Goal: Task Accomplishment & Management: Complete application form

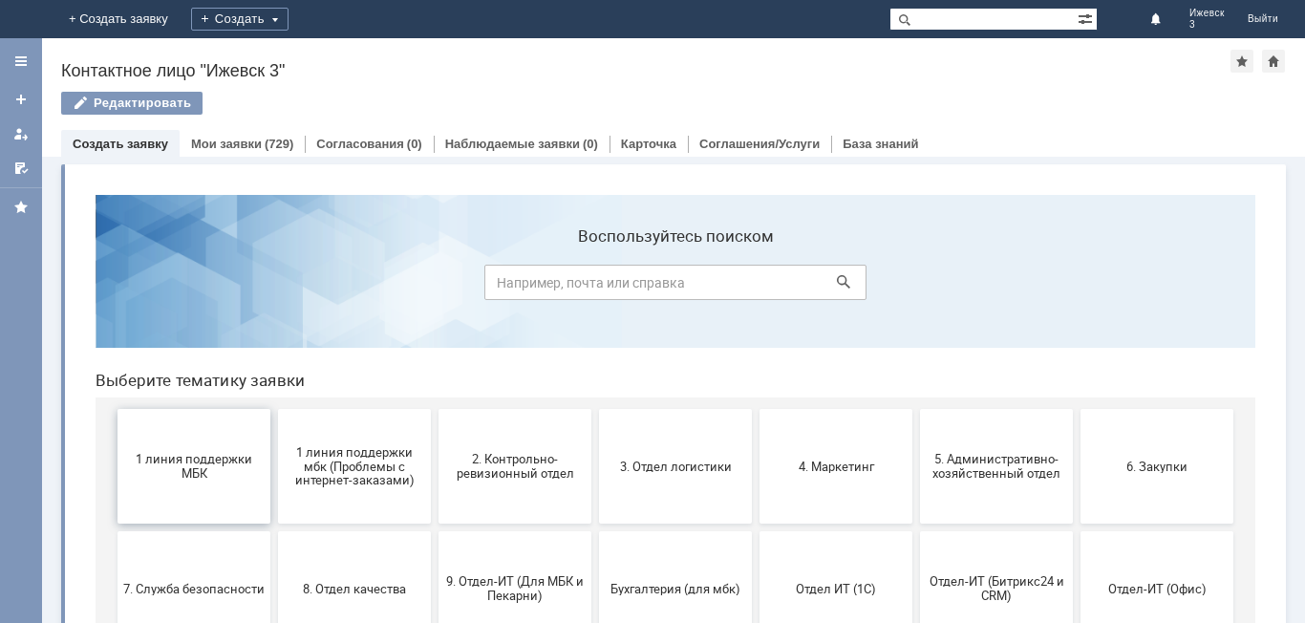
click at [192, 479] on span "1 линия поддержки МБК" at bounding box center [193, 466] width 141 height 29
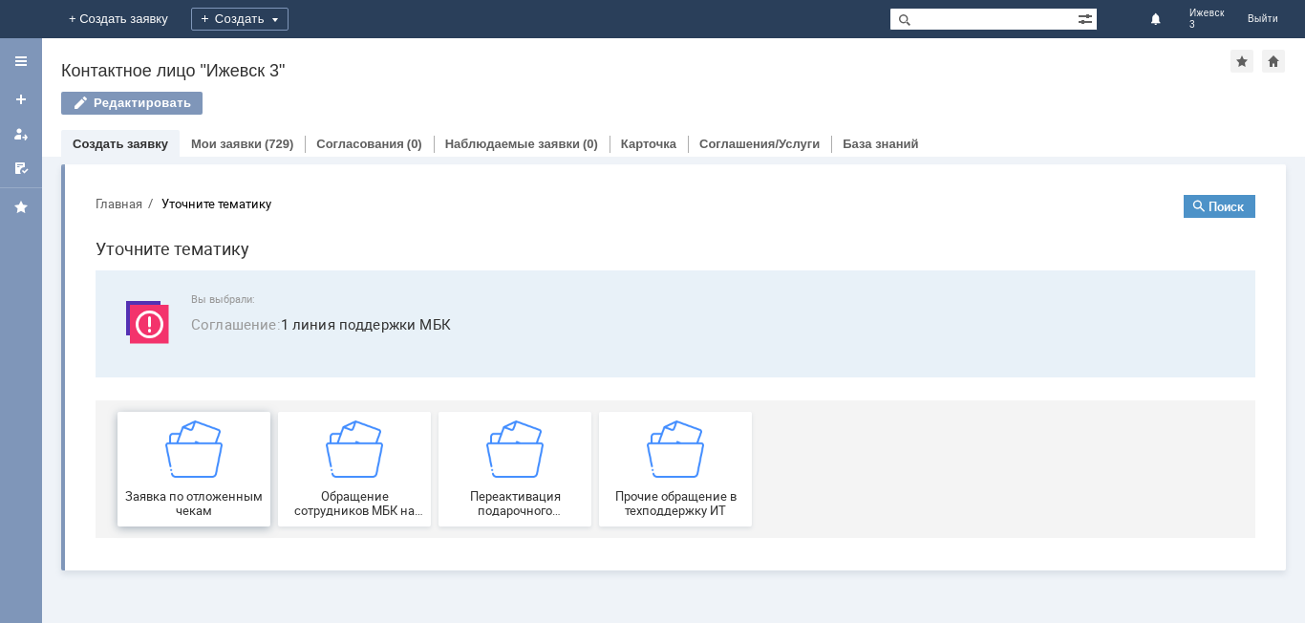
click at [203, 458] on img at bounding box center [193, 448] width 57 height 57
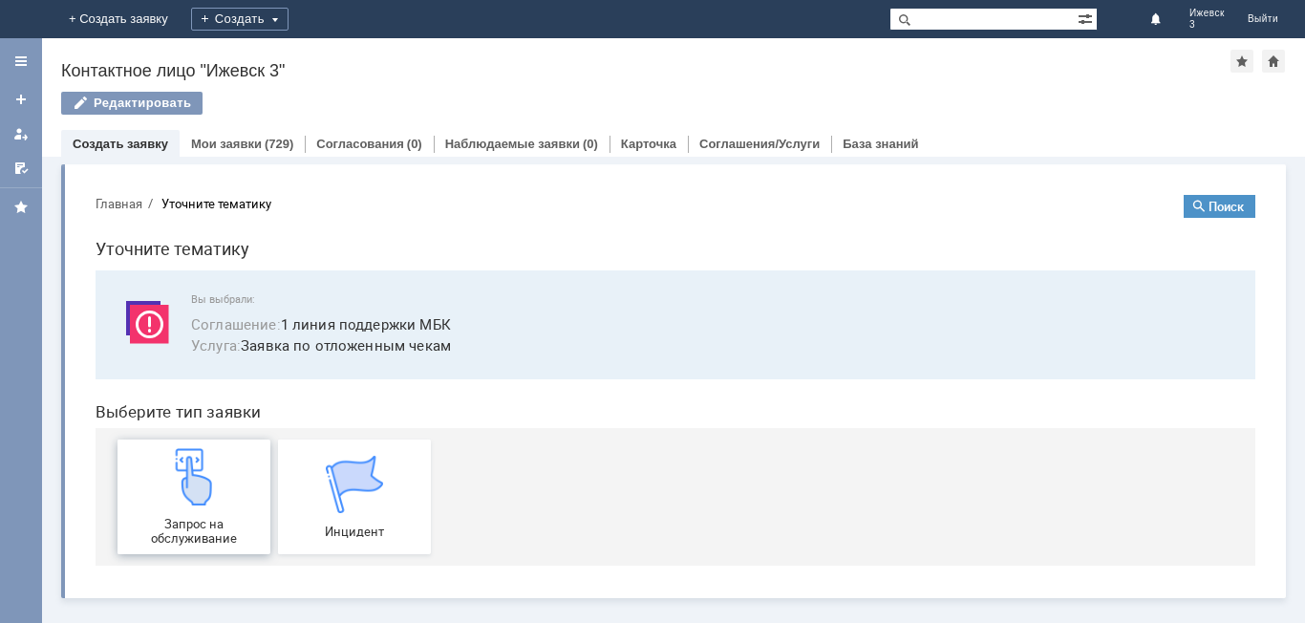
click at [199, 464] on img at bounding box center [193, 476] width 57 height 57
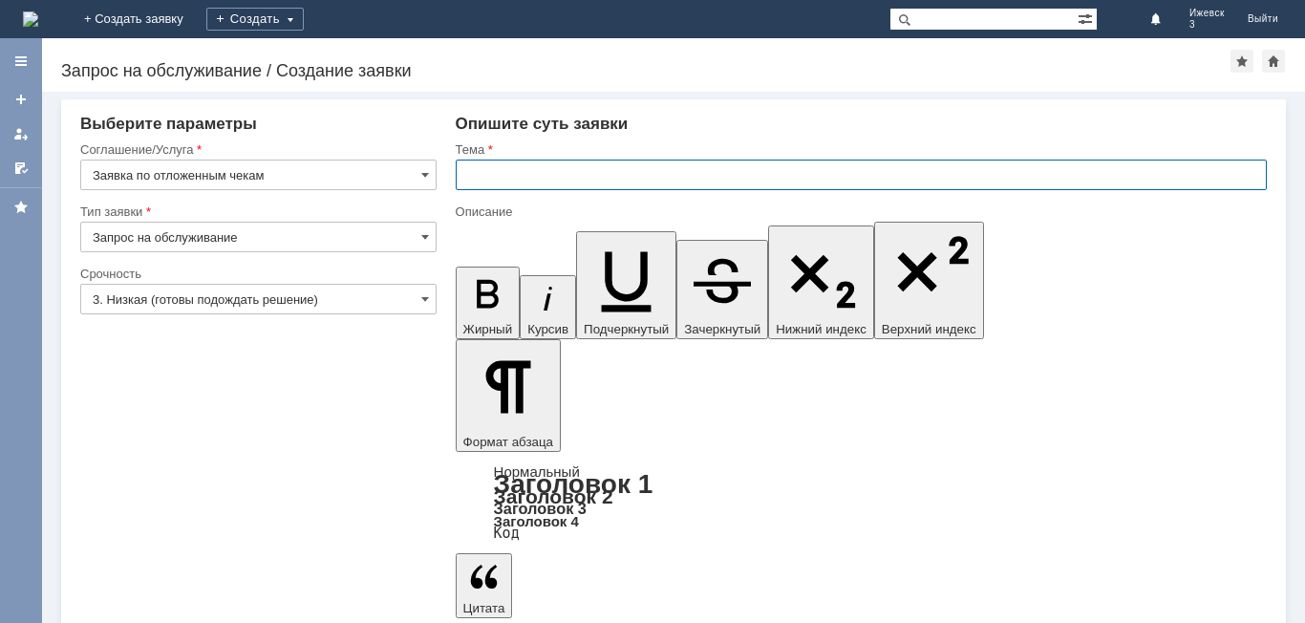
click at [479, 177] on input "text" at bounding box center [861, 175] width 811 height 31
type input "Дтложенные чеки МБК 3 Ижевск на [DATE]"
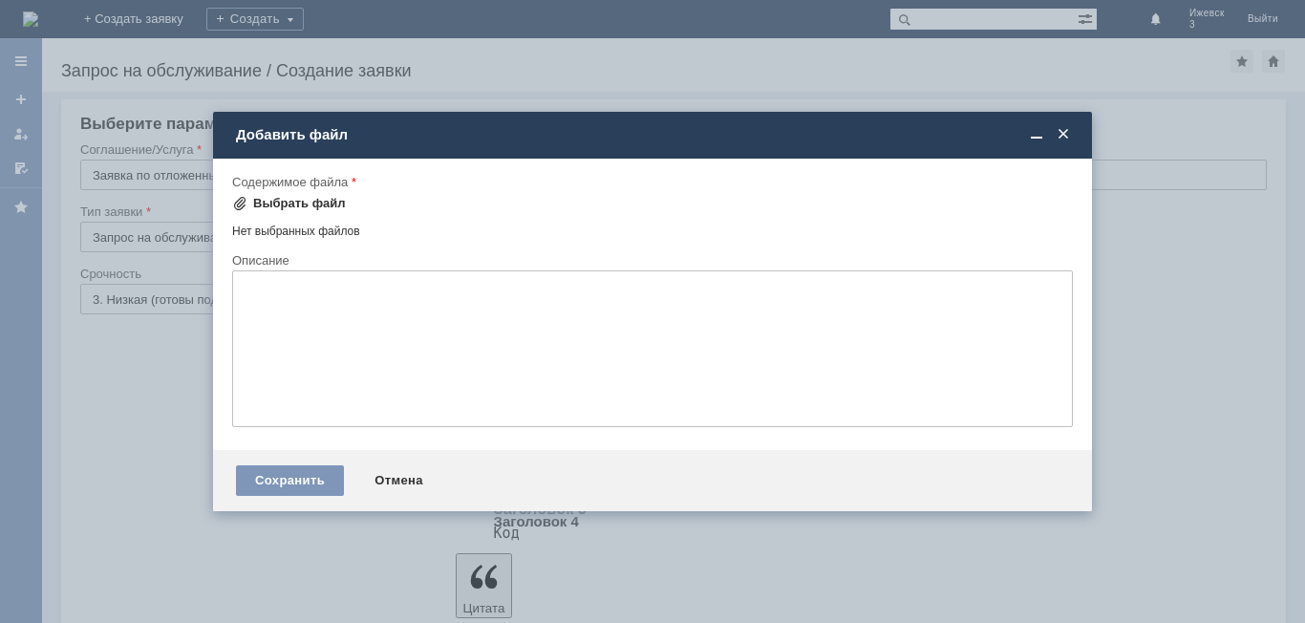
click at [293, 204] on div "Выбрать файл" at bounding box center [299, 203] width 93 height 15
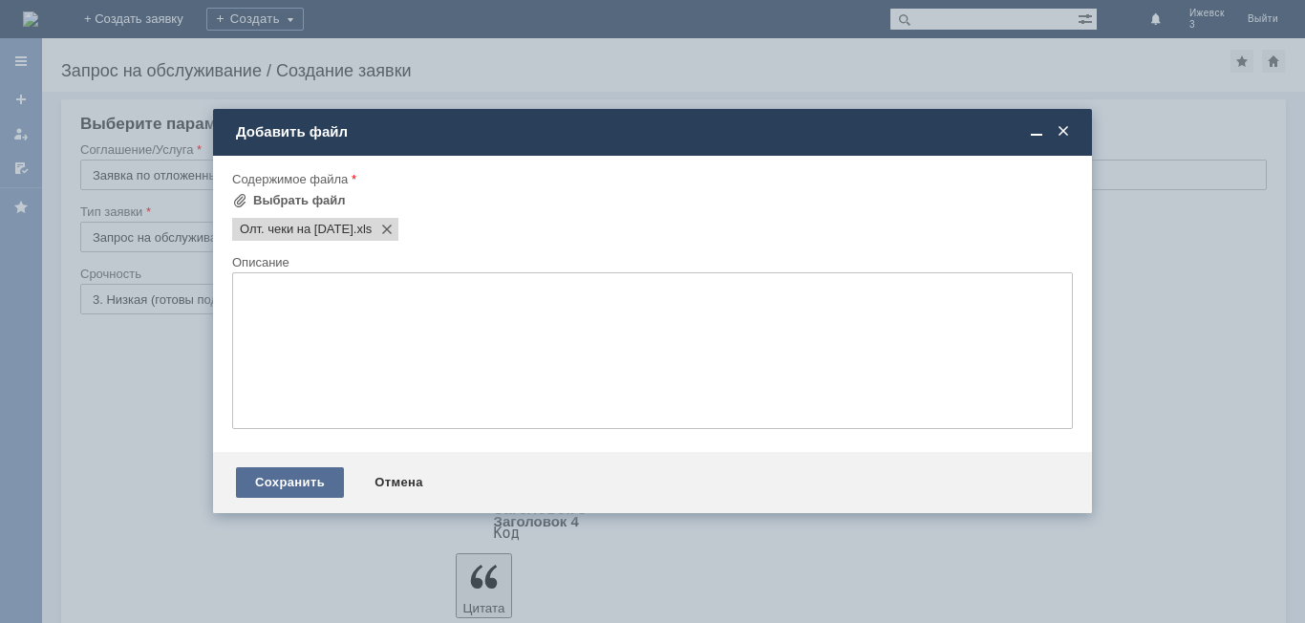
click at [306, 485] on div "Сохранить" at bounding box center [290, 482] width 108 height 31
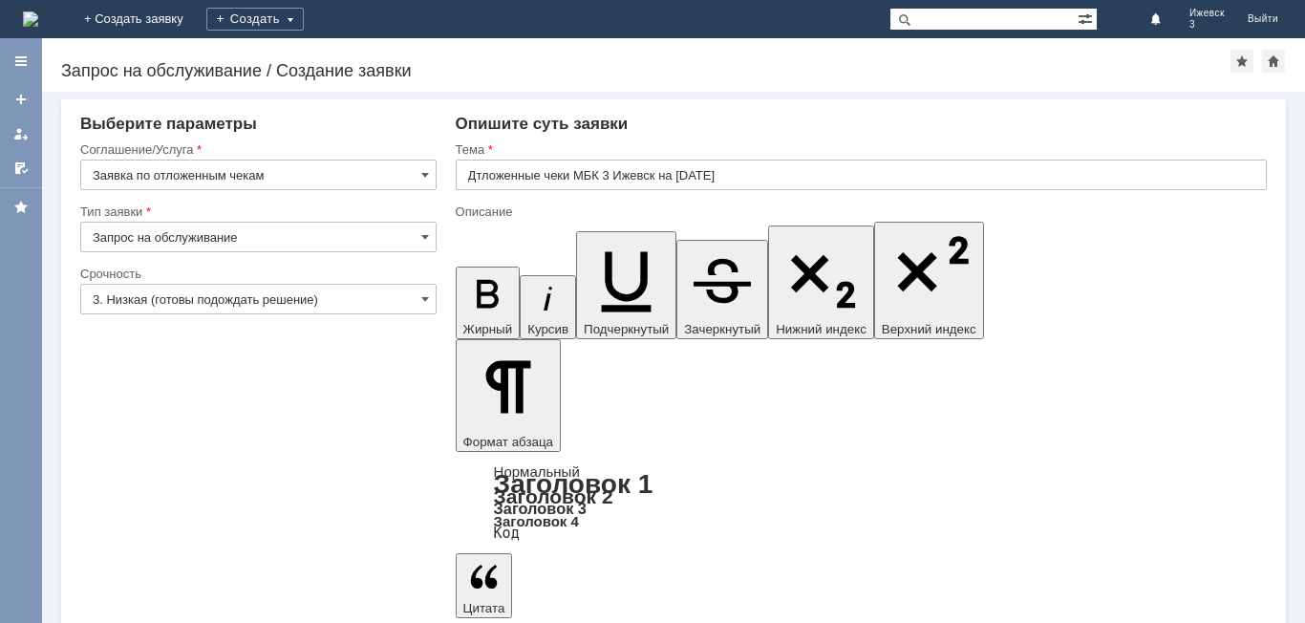
click at [479, 177] on input "Дтложенные чеки МБК 3 Ижевск на [DATE]" at bounding box center [861, 175] width 811 height 31
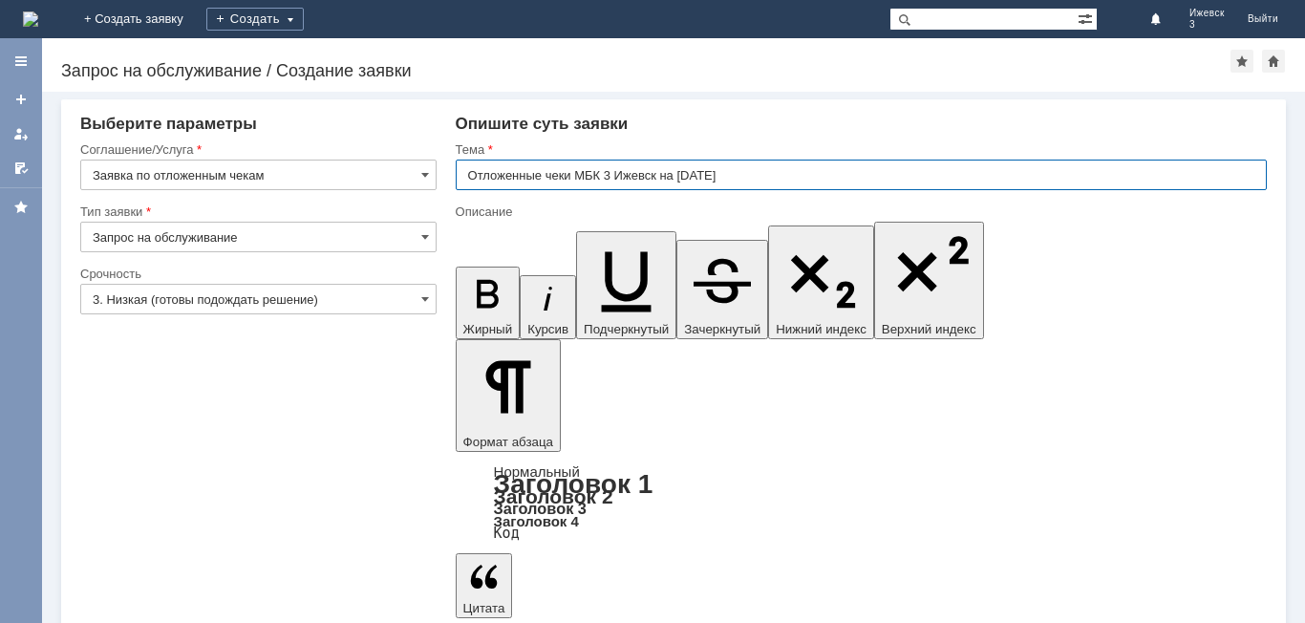
type input "Отложенные чеки МБК 3 Ижевск на [DATE]"
